Goal: Task Accomplishment & Management: Use online tool/utility

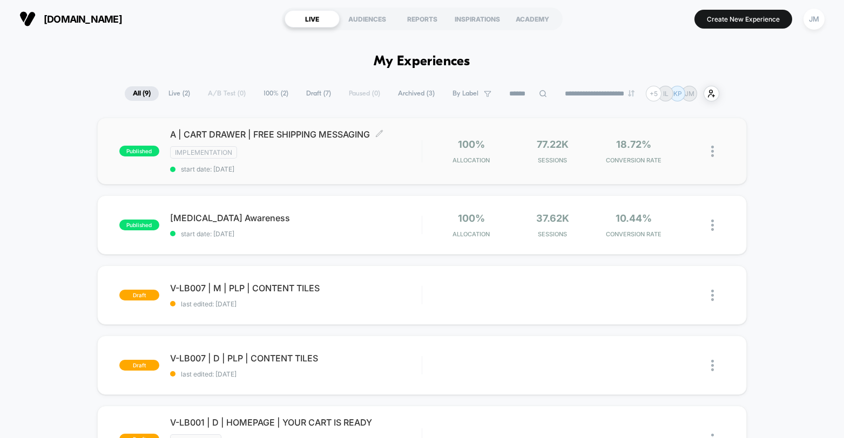
click at [343, 153] on div "IMPLEMENTATION" at bounding box center [296, 152] width 252 height 12
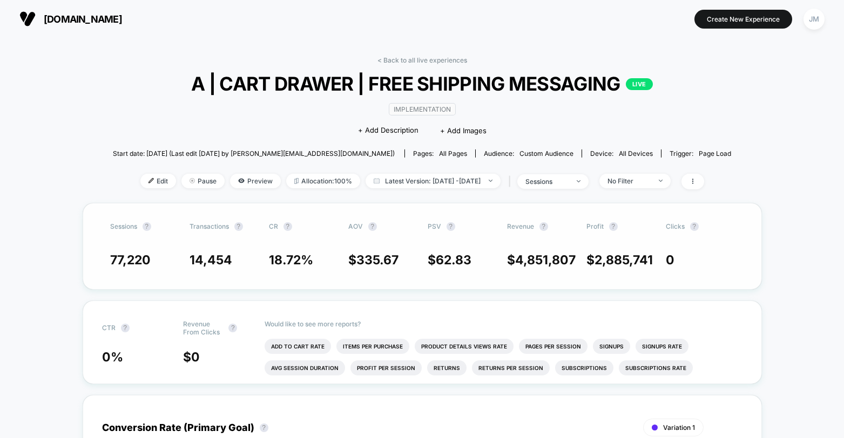
scroll to position [23, 0]
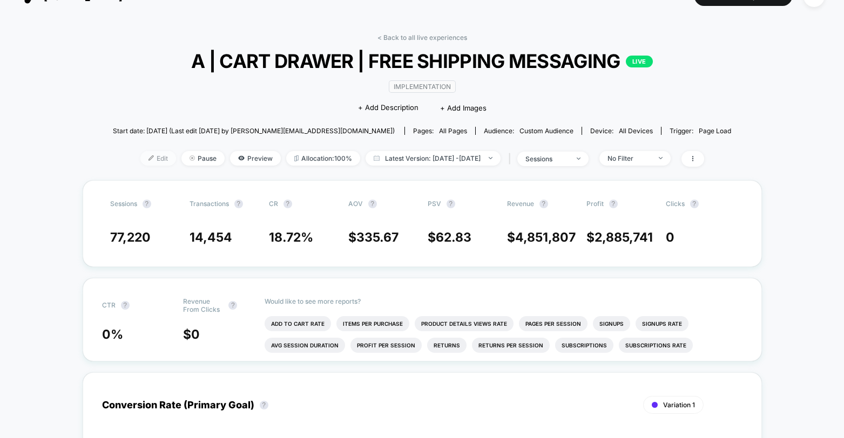
click at [146, 159] on span "Edit" at bounding box center [158, 158] width 36 height 15
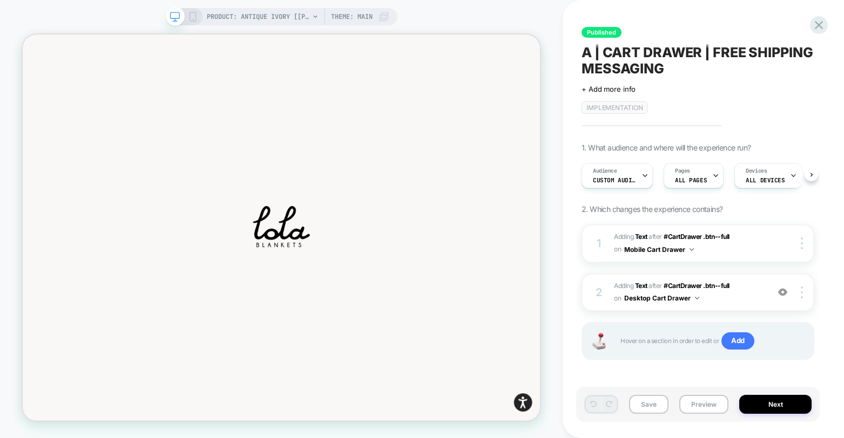
scroll to position [0, 1]
click at [656, 238] on span "AFTER" at bounding box center [654, 237] width 13 height 8
click at [637, 237] on b "Text" at bounding box center [641, 237] width 12 height 8
click at [689, 250] on img at bounding box center [691, 249] width 4 height 3
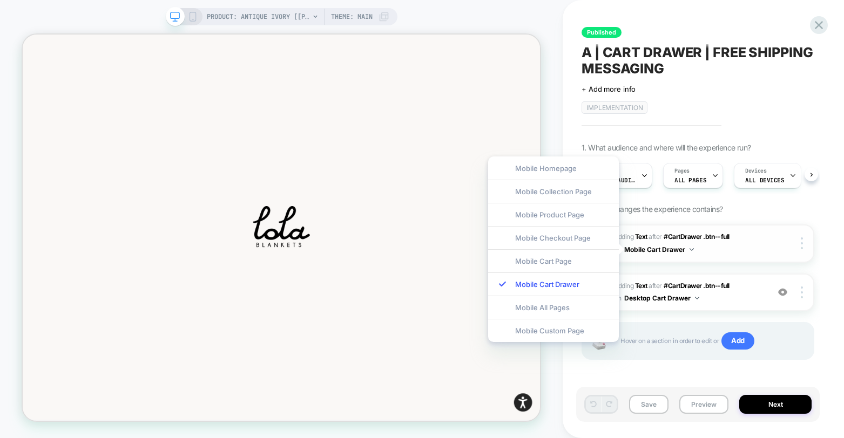
click at [695, 250] on span "#_loomi_addon_1749590194818 Adding Text AFTER #CartDrawer .btn--full #CartDrawe…" at bounding box center [688, 243] width 149 height 25
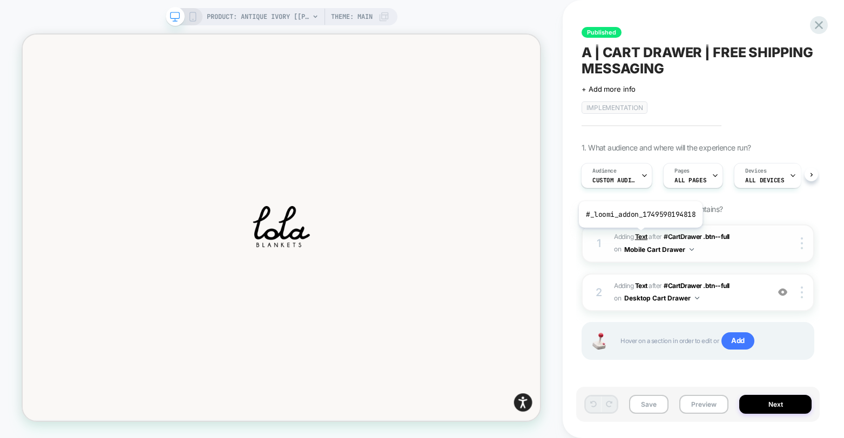
click at [639, 236] on b "Text" at bounding box center [641, 237] width 12 height 8
click at [642, 288] on b "Text" at bounding box center [641, 286] width 12 height 8
click at [656, 301] on button "Desktop Cart Drawer" at bounding box center [661, 297] width 75 height 13
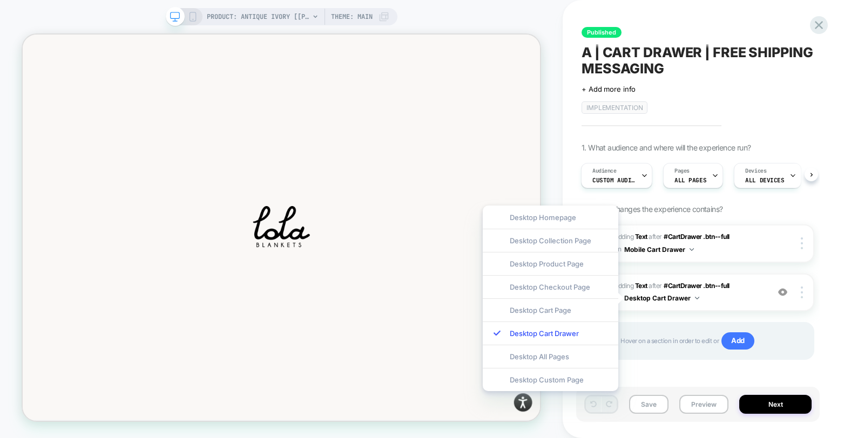
click at [678, 318] on div "1 #_loomi_addon_1749590194818 Adding Text AFTER #CartDrawer .btn--full #CartDra…" at bounding box center [697, 306] width 233 height 162
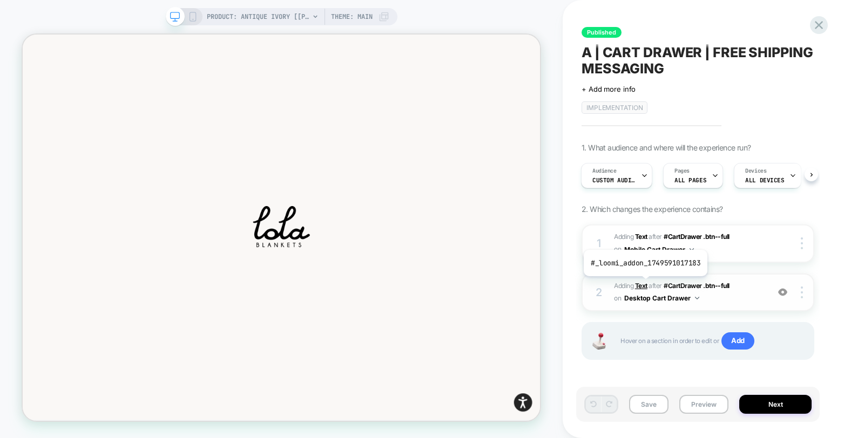
click at [644, 284] on b "Text" at bounding box center [641, 286] width 12 height 8
click at [637, 287] on b "Text" at bounding box center [641, 286] width 12 height 8
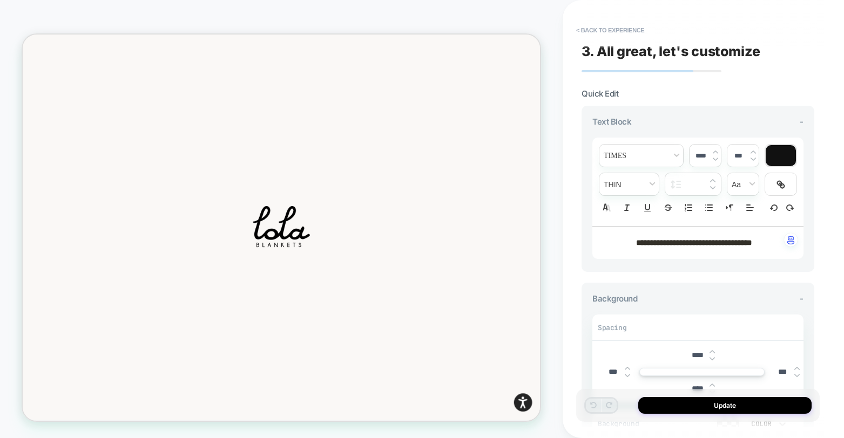
click at [658, 245] on strong "**********" at bounding box center [694, 243] width 116 height 8
drag, startPoint x: 768, startPoint y: 243, endPoint x: 637, endPoint y: 236, distance: 130.2
click at [629, 234] on div "**********" at bounding box center [697, 243] width 211 height 32
type input "****"
type input "******"
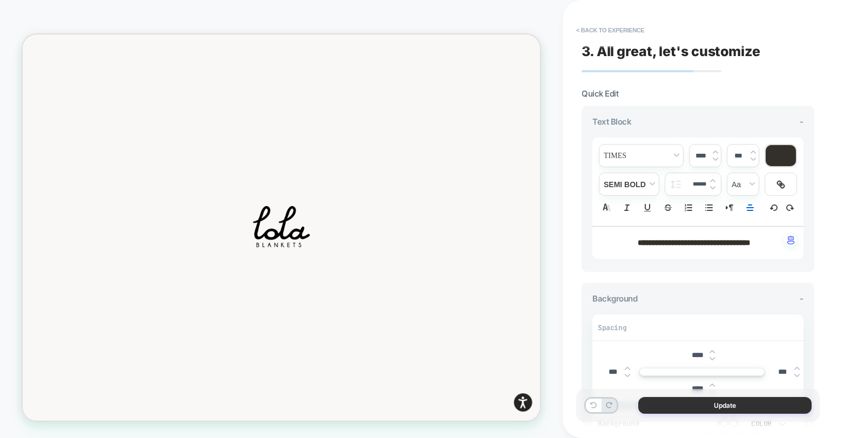
click at [749, 409] on button "Update" at bounding box center [724, 405] width 173 height 17
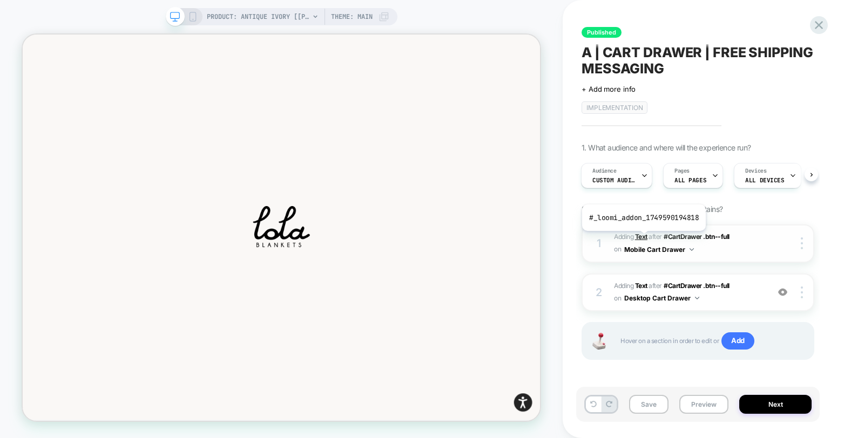
click at [642, 239] on b "Text" at bounding box center [641, 237] width 12 height 8
click at [642, 236] on b "Text" at bounding box center [641, 237] width 12 height 8
click at [195, 19] on icon at bounding box center [193, 17] width 10 height 10
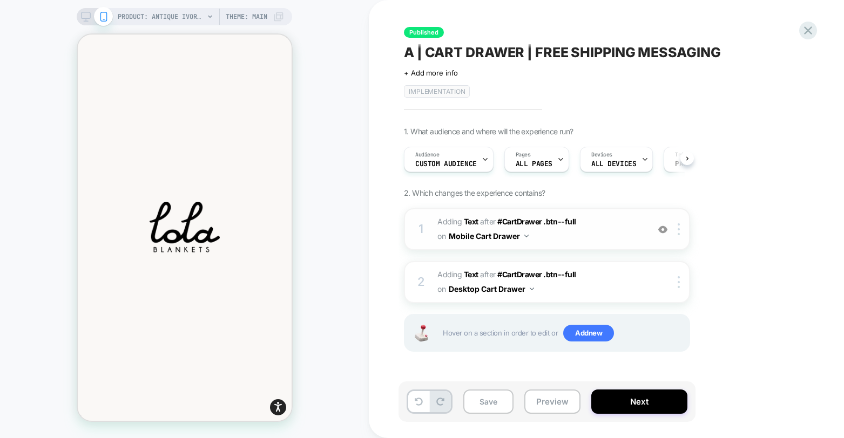
scroll to position [0, 1]
click at [468, 221] on b "Text" at bounding box center [471, 221] width 15 height 9
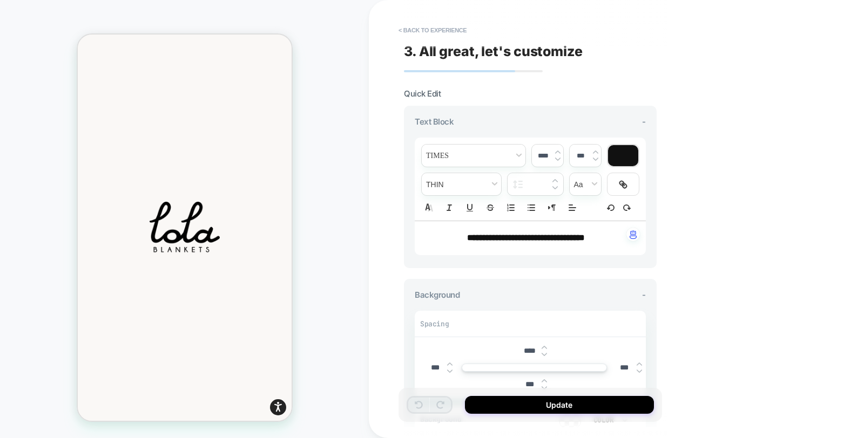
drag, startPoint x: 454, startPoint y: 236, endPoint x: 576, endPoint y: 233, distance: 122.0
click at [576, 234] on strong "**********" at bounding box center [526, 238] width 118 height 8
drag, startPoint x: 572, startPoint y: 236, endPoint x: 480, endPoint y: 228, distance: 92.6
click at [480, 228] on div "**********" at bounding box center [530, 238] width 231 height 34
type input "****"
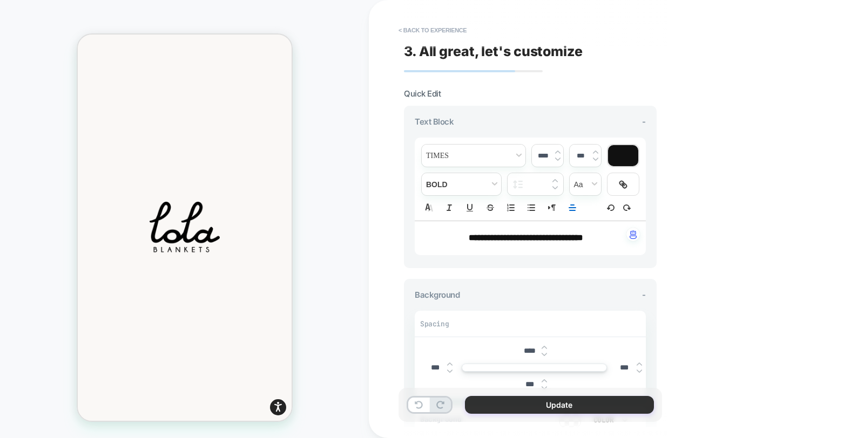
click at [540, 406] on button "Update" at bounding box center [559, 405] width 189 height 18
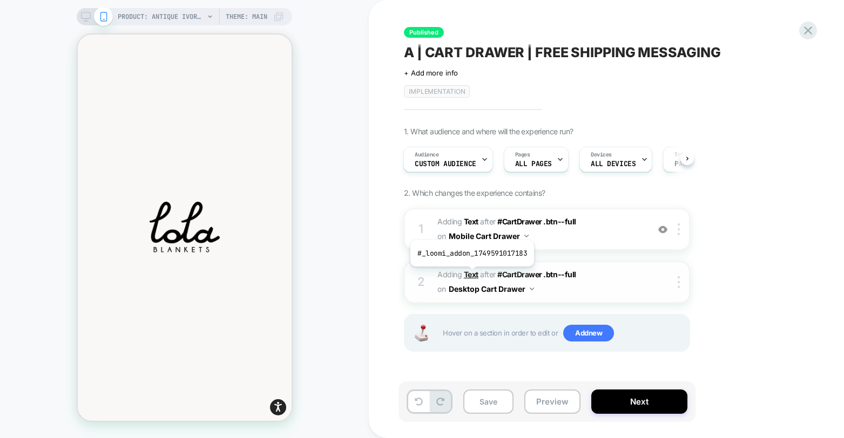
click at [471, 275] on b "Text" at bounding box center [471, 274] width 15 height 9
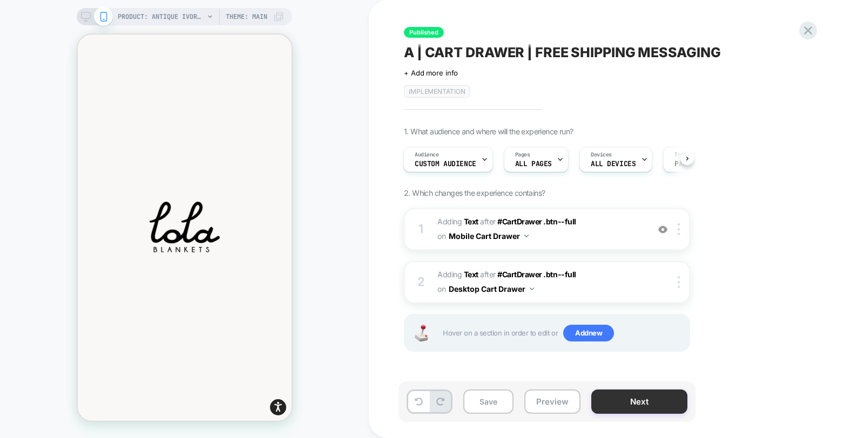
click at [661, 407] on button "Next" at bounding box center [639, 402] width 96 height 24
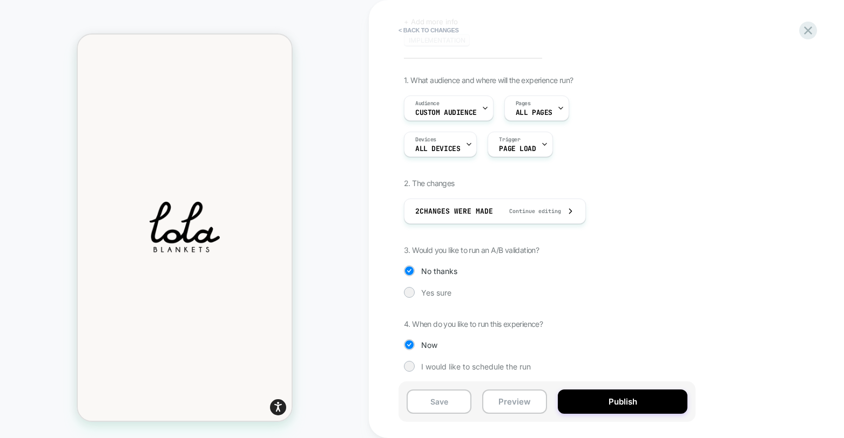
scroll to position [71, 0]
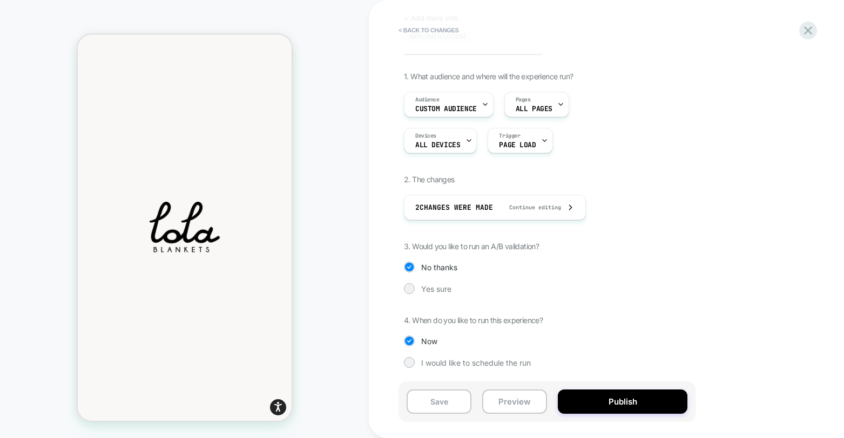
drag, startPoint x: 631, startPoint y: 399, endPoint x: 628, endPoint y: 333, distance: 65.9
click at [628, 333] on div "< Back to changes Review " A | CART DRAWER | FREE SHIPPING MESSAGING " before p…" at bounding box center [606, 219] width 405 height 438
click at [622, 401] on button "Publish" at bounding box center [623, 402] width 130 height 24
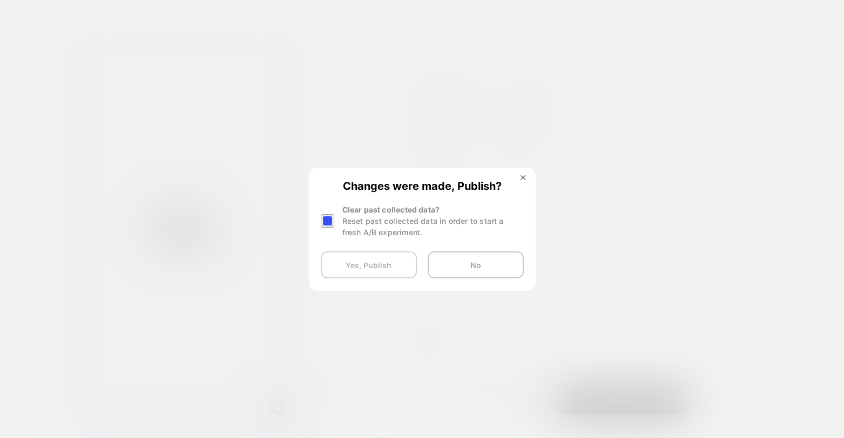
click at [386, 265] on button "Yes, Publish" at bounding box center [369, 265] width 96 height 27
